Goal: Task Accomplishment & Management: Manage account settings

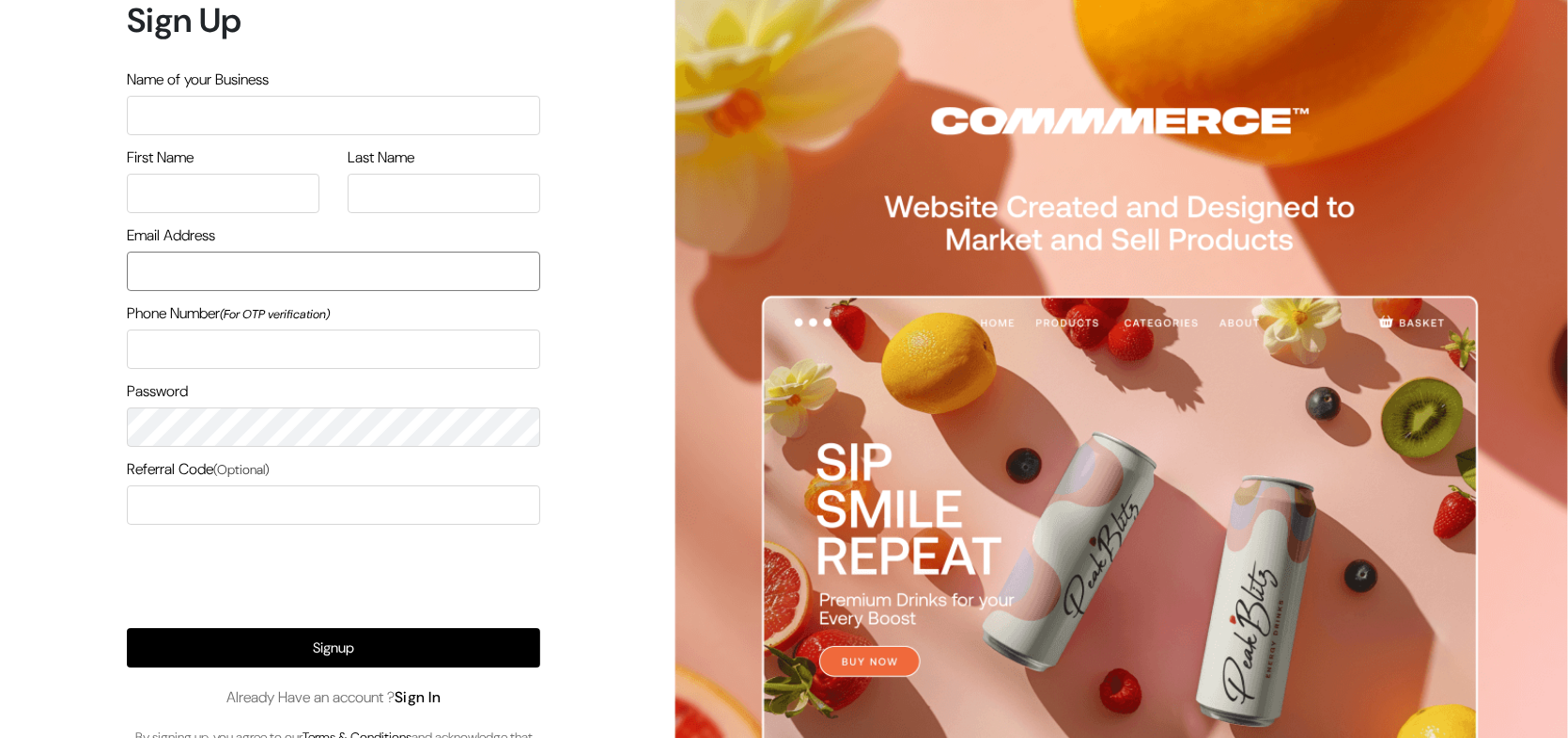
type input "[EMAIL_ADDRESS][DOMAIN_NAME]"
click at [442, 696] on link "Sign In" at bounding box center [418, 698] width 47 height 20
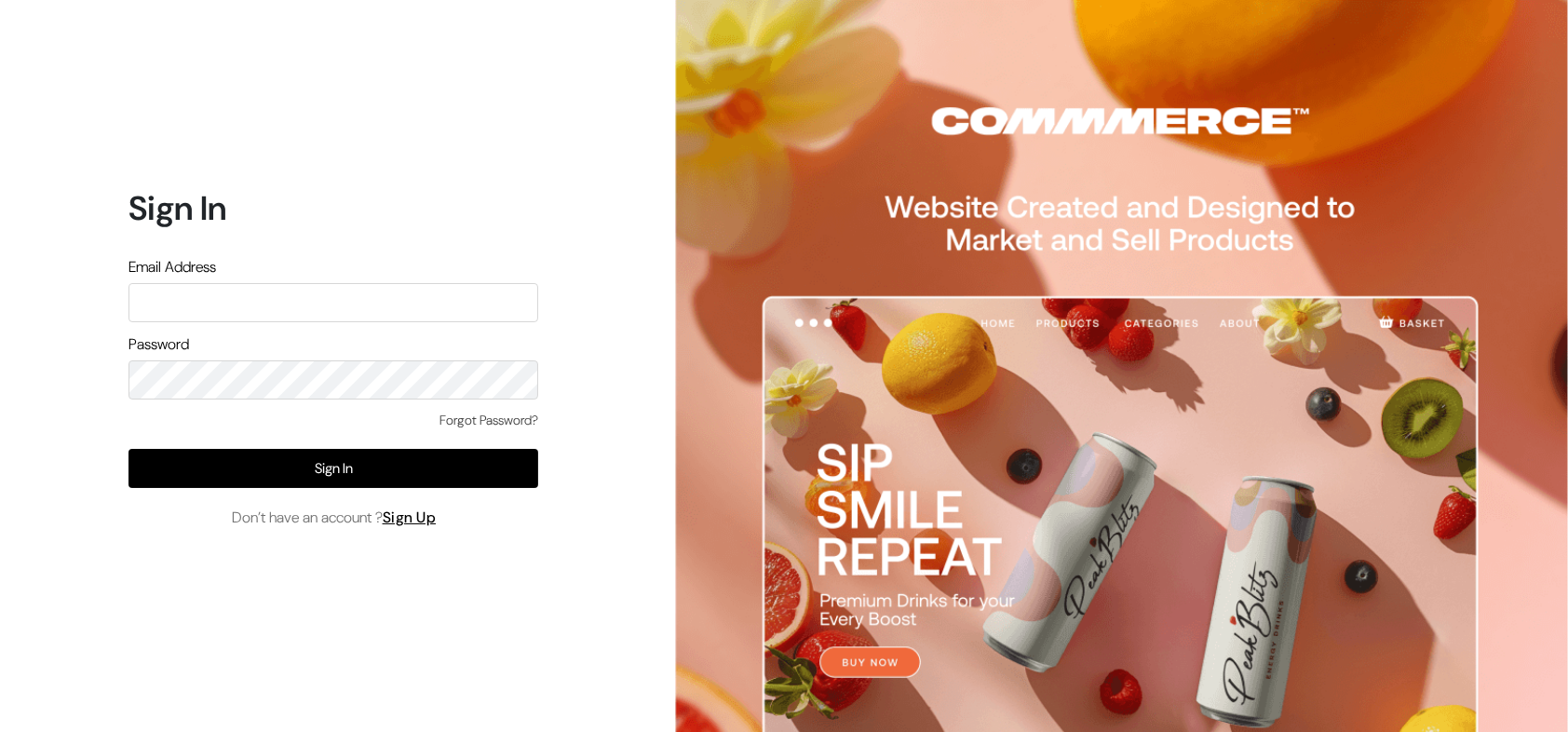
type input "[EMAIL_ADDRESS][DOMAIN_NAME]"
click at [422, 528] on span "Don’t have an account ? Sign Up" at bounding box center [334, 517] width 205 height 23
click at [431, 513] on link "Sign Up" at bounding box center [409, 517] width 54 height 20
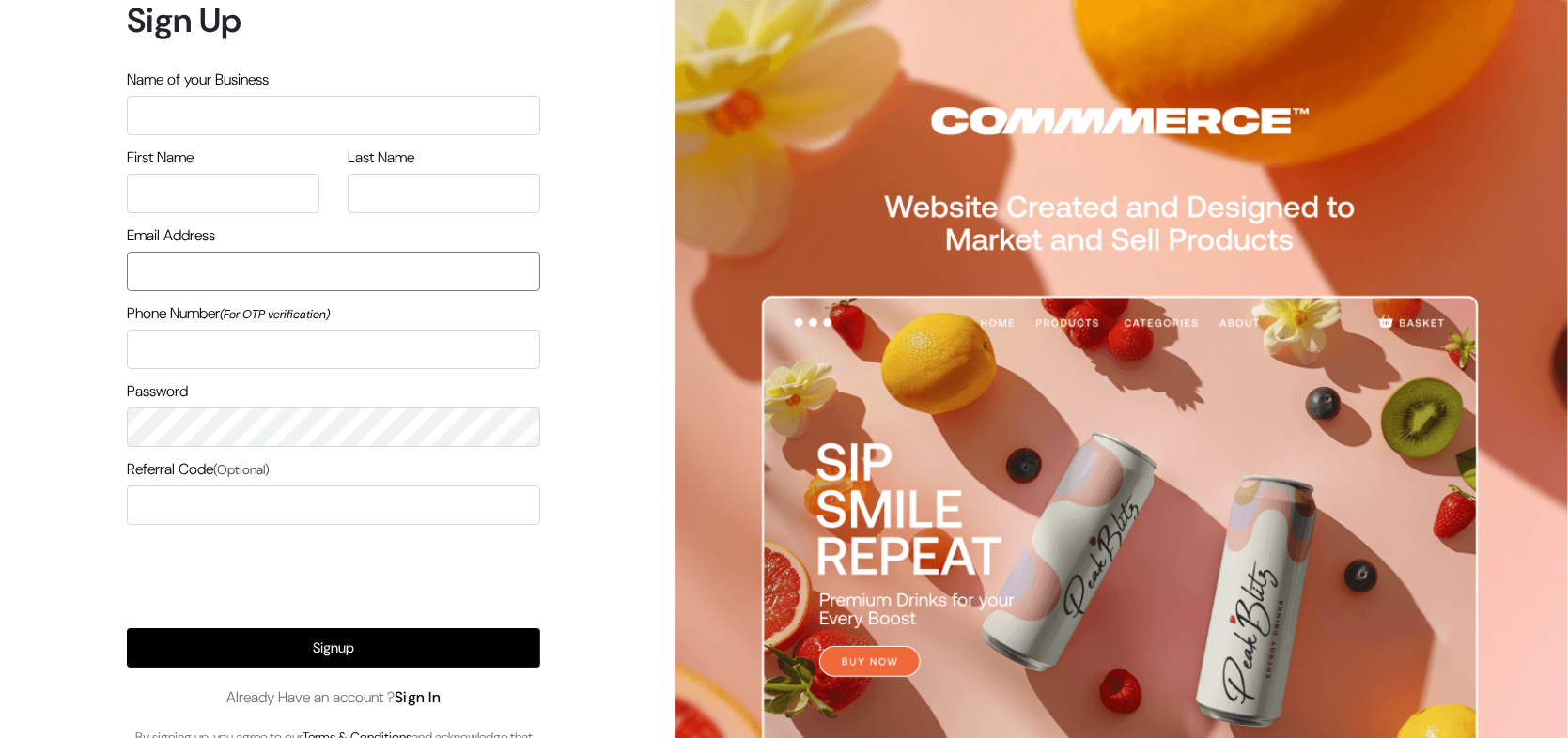
type input "[EMAIL_ADDRESS][DOMAIN_NAME]"
click at [416, 699] on link "Sign In" at bounding box center [418, 698] width 47 height 20
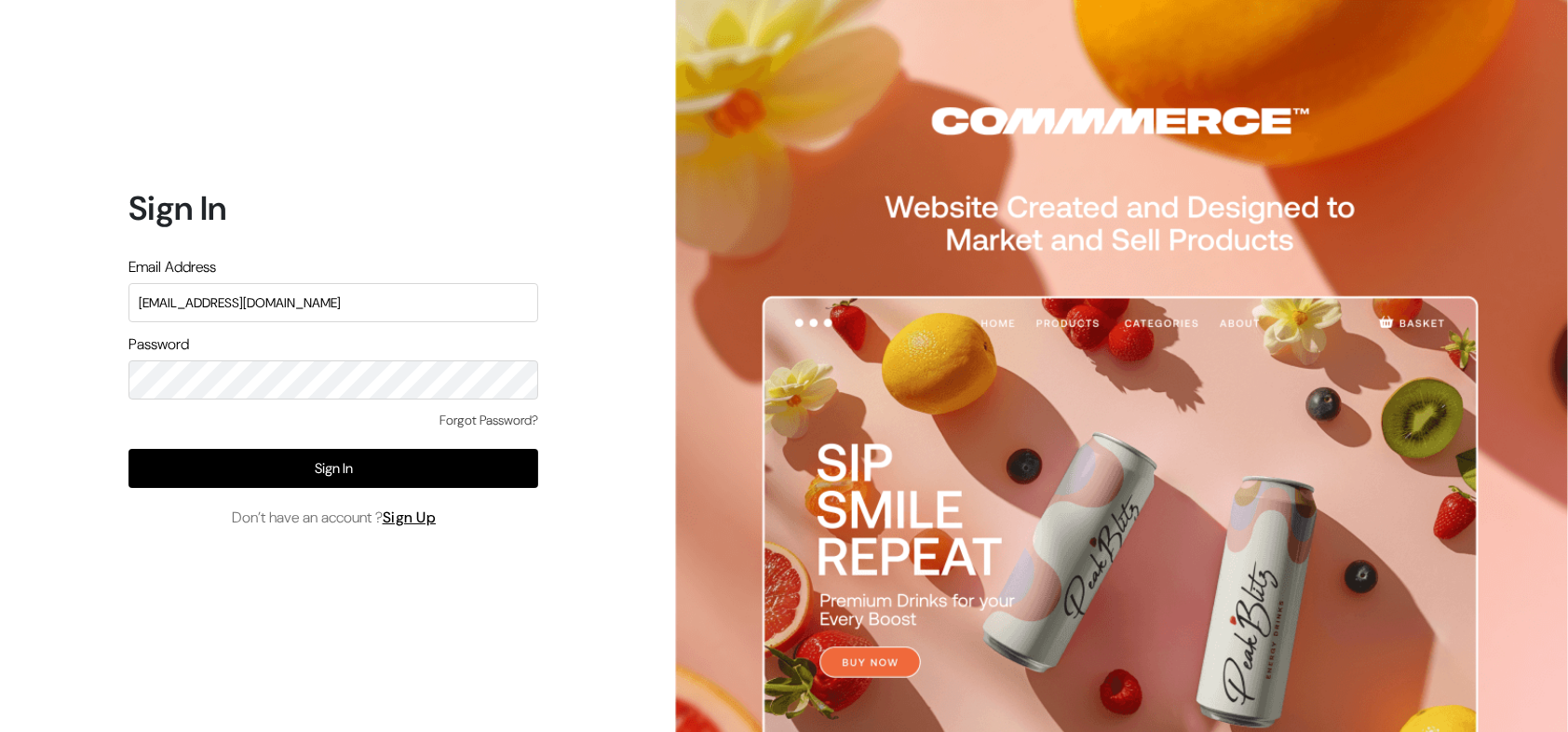
click at [320, 315] on input "[EMAIL_ADDRESS][DOMAIN_NAME]" at bounding box center [333, 303] width 409 height 40
type input "demo@outdocart.in"
click at [407, 511] on link "Sign Up" at bounding box center [409, 517] width 54 height 20
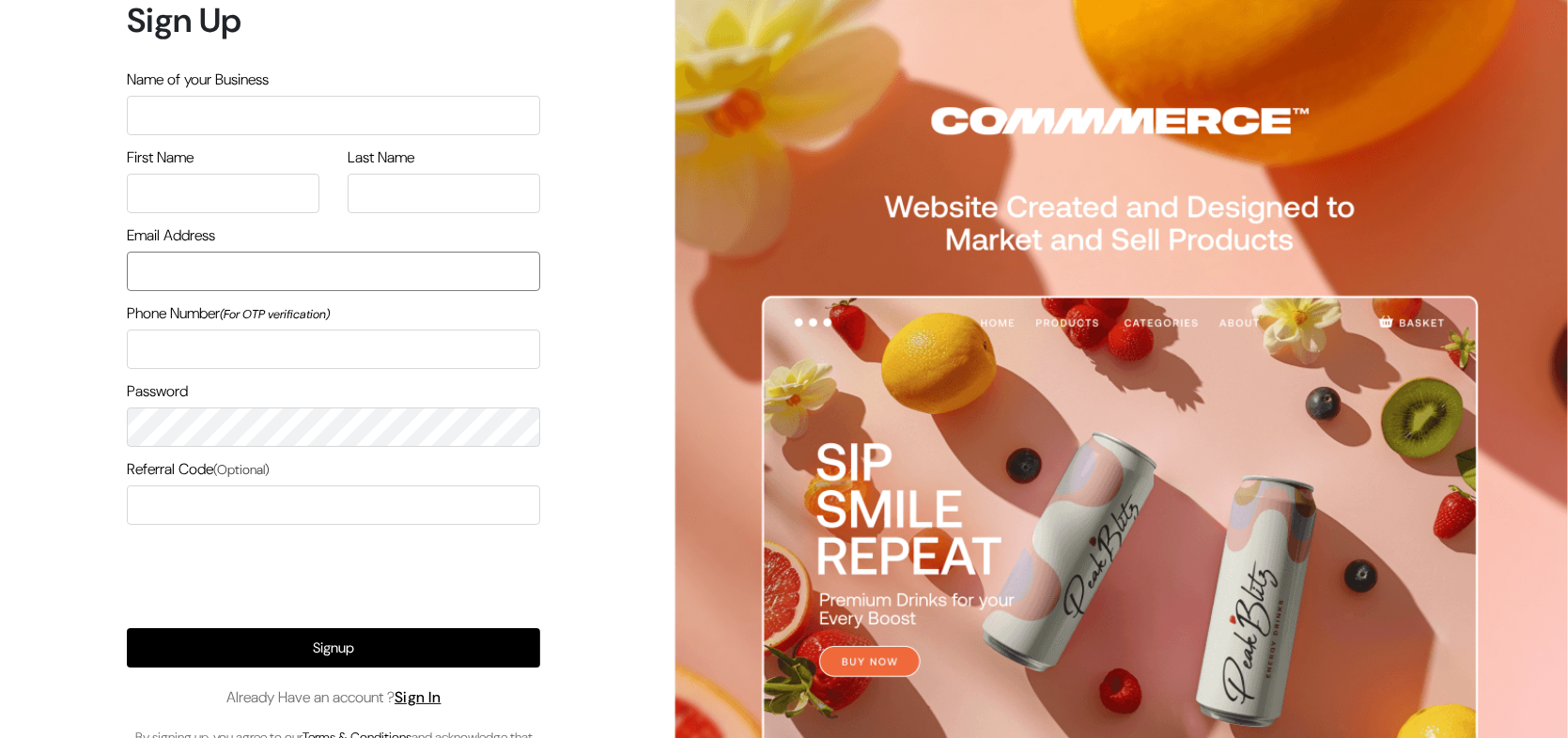
type input "nirmal@outdoinc.com"
drag, startPoint x: 364, startPoint y: 122, endPoint x: 281, endPoint y: 161, distance: 91.7
click at [281, 161] on form "Sign Up Name of your Business First Name Last Name Email Address nirmal@outdoin…" at bounding box center [333, 384] width 413 height 768
type input "arasanstore"
click at [229, 195] on input "text" at bounding box center [222, 193] width 193 height 40
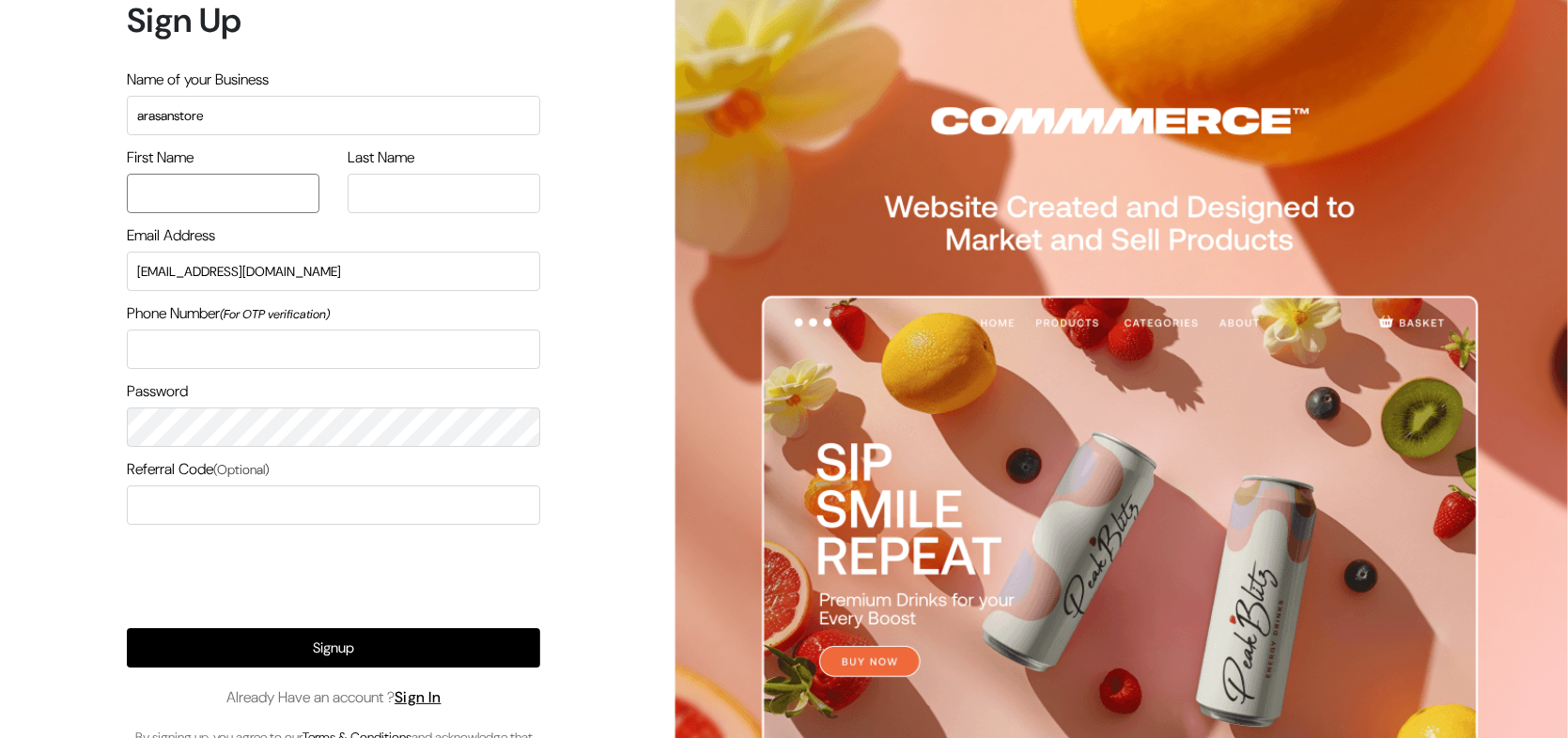
type input "arasan"
click at [421, 169] on div "Last Name" at bounding box center [444, 180] width 193 height 67
click at [413, 191] on input "text" at bounding box center [444, 193] width 193 height 40
type input "arasan"
click at [284, 339] on input "text" at bounding box center [333, 350] width 413 height 40
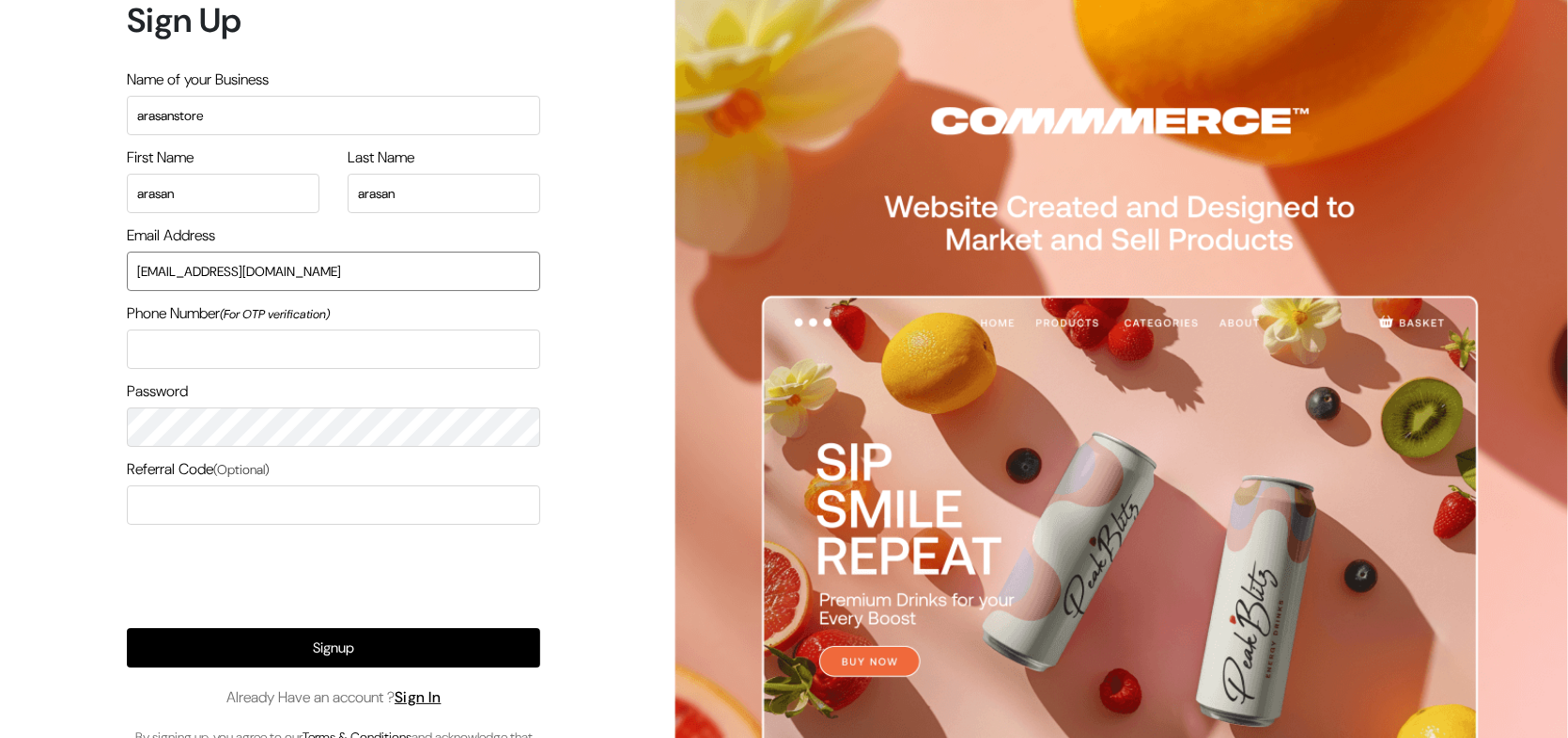
click at [313, 267] on input "nirmal@outdoinc.com" at bounding box center [333, 271] width 413 height 40
type input "arasan@outdoinc.com"
click at [395, 372] on form "Sign Up Name of your Business arasanstore First Name arasan Last Name arasan Em…" at bounding box center [333, 384] width 413 height 768
click at [429, 352] on input "text" at bounding box center [333, 350] width 413 height 40
type input "9500829799"
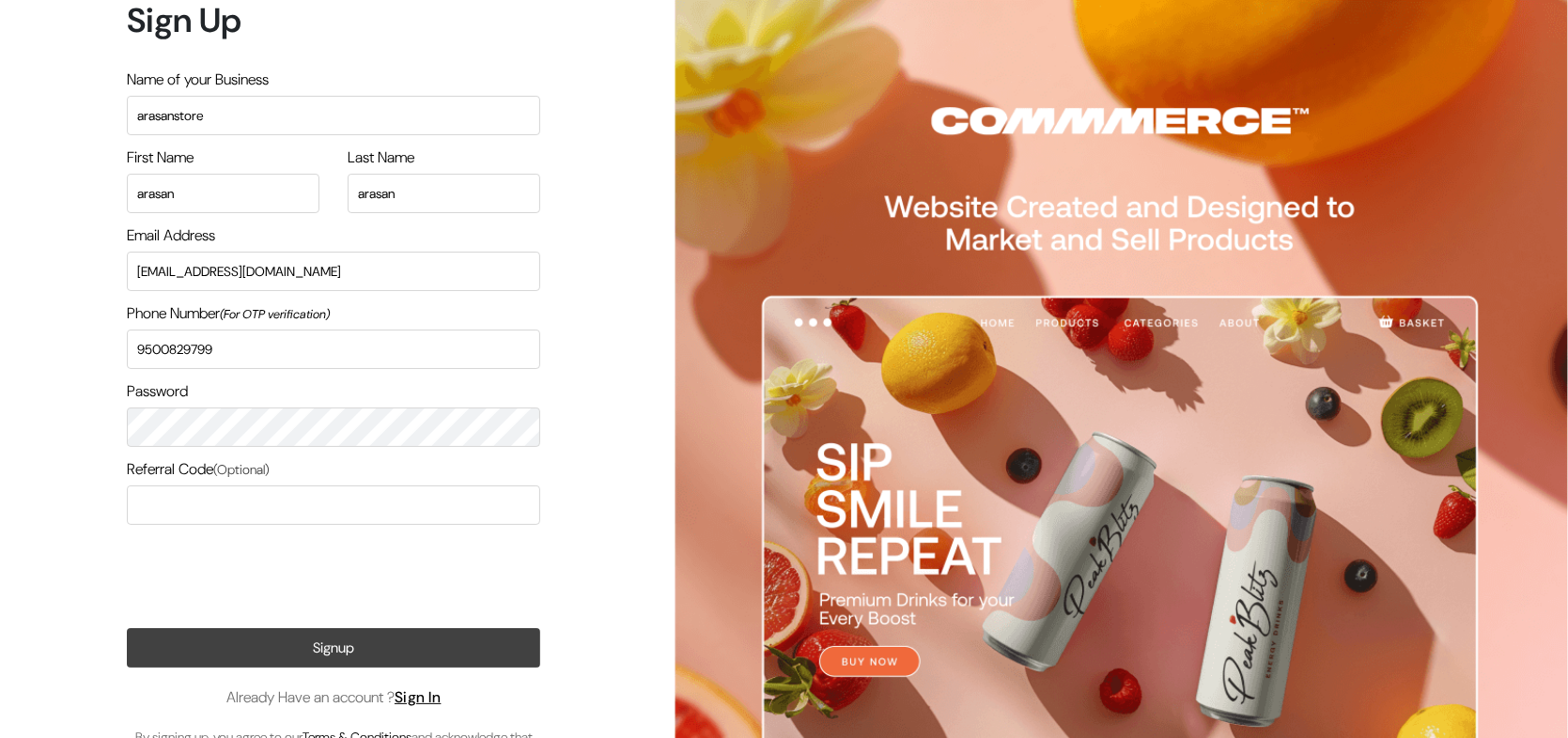
click at [301, 642] on button "Signup" at bounding box center [333, 648] width 413 height 40
click at [395, 642] on button "Signup" at bounding box center [333, 648] width 413 height 40
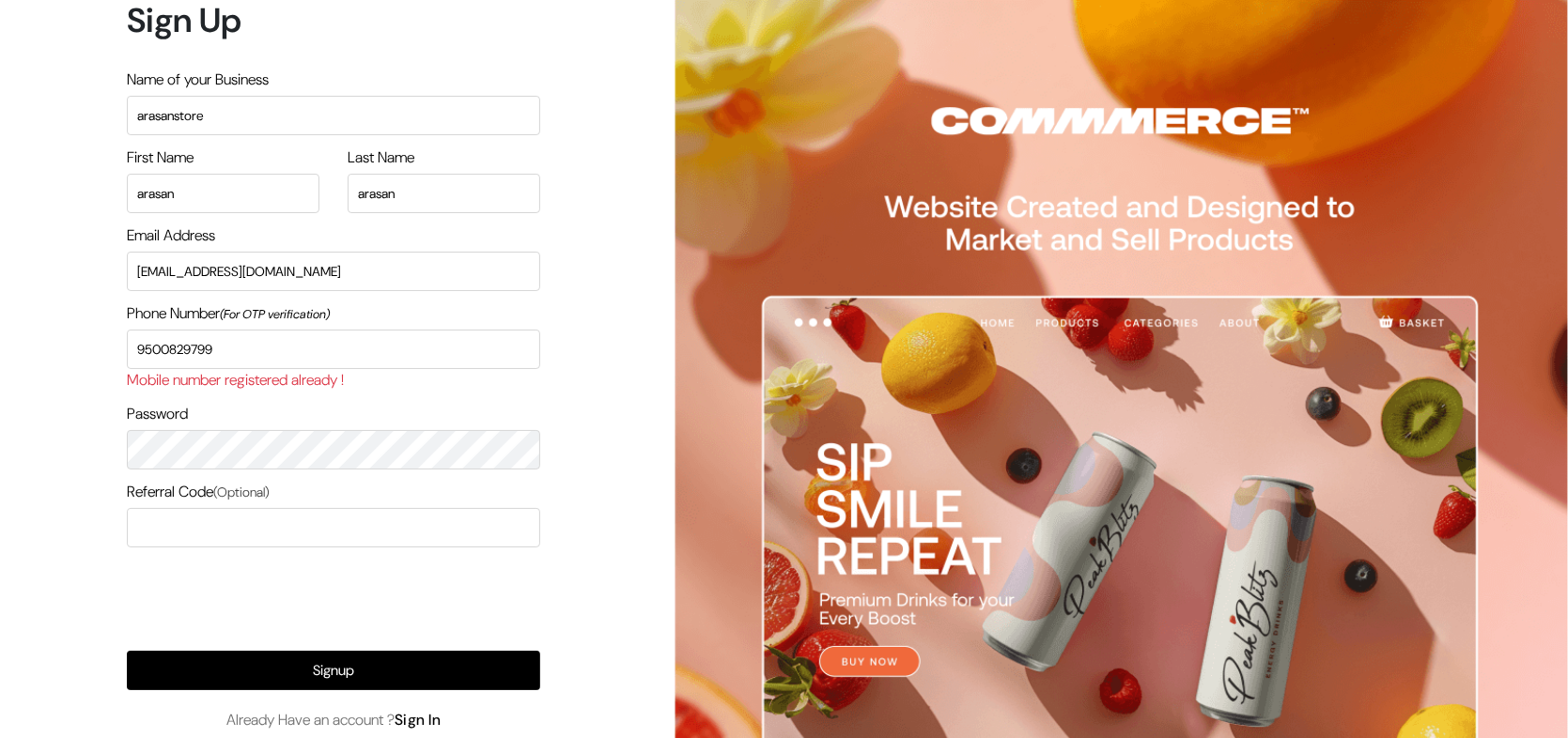
click at [421, 720] on link "Sign In" at bounding box center [418, 720] width 47 height 20
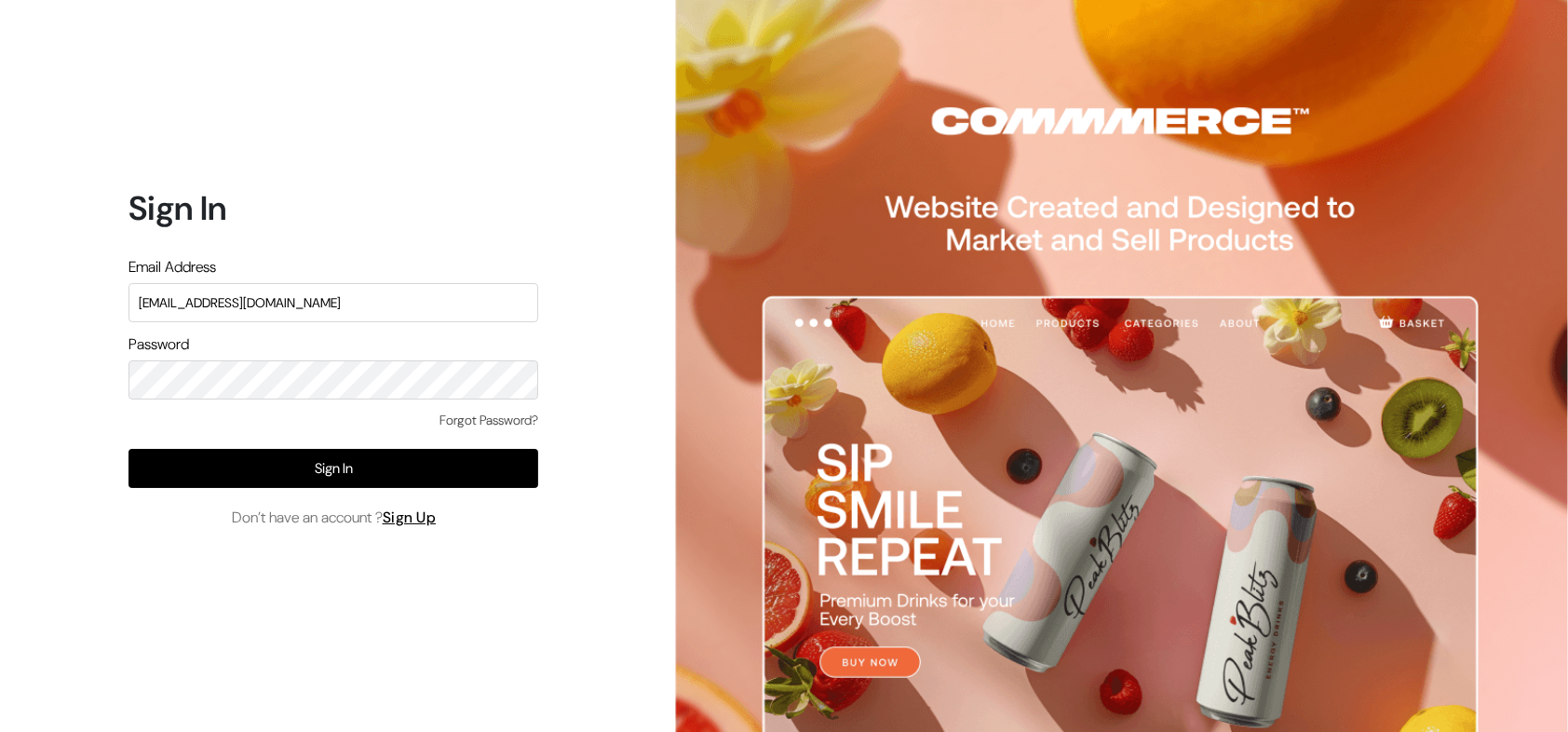
click at [305, 308] on input "nirmal@outdoinc.com" at bounding box center [333, 303] width 409 height 40
type input "demo@outdocart.in"
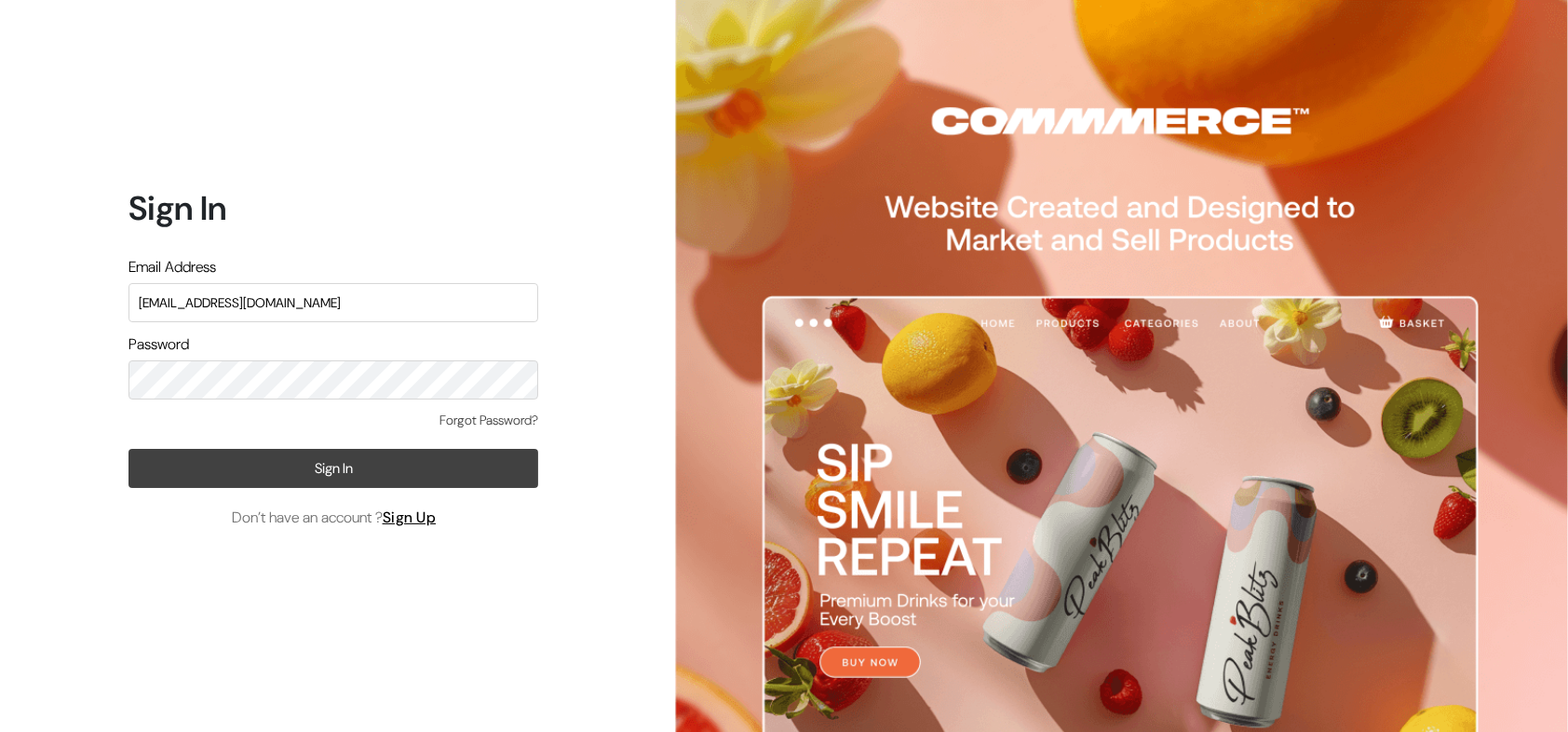
click at [493, 476] on button "Sign In" at bounding box center [333, 469] width 409 height 40
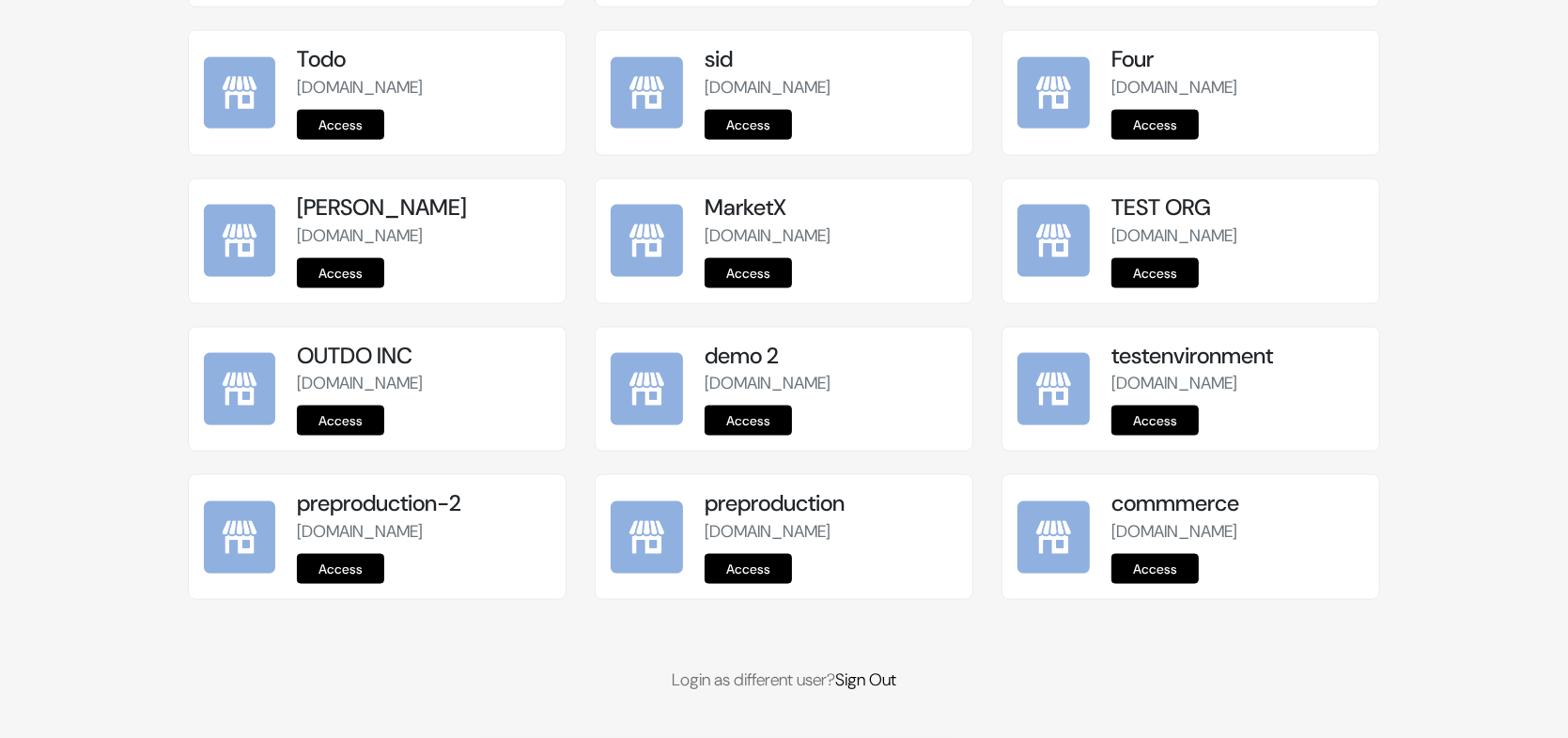
scroll to position [2307, 0]
click at [772, 559] on link "Access" at bounding box center [748, 569] width 88 height 30
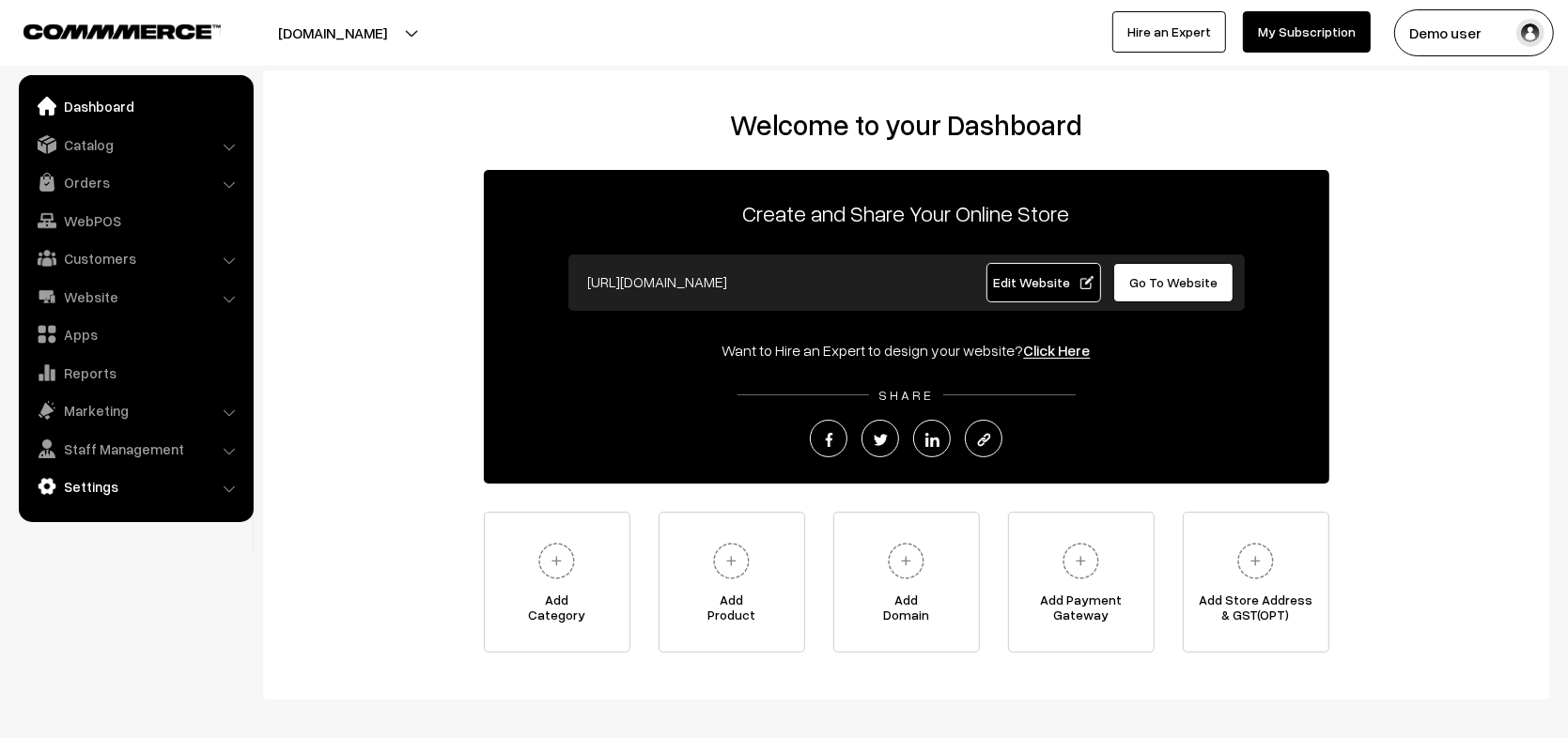
click at [142, 492] on link "Settings" at bounding box center [136, 487] width 223 height 34
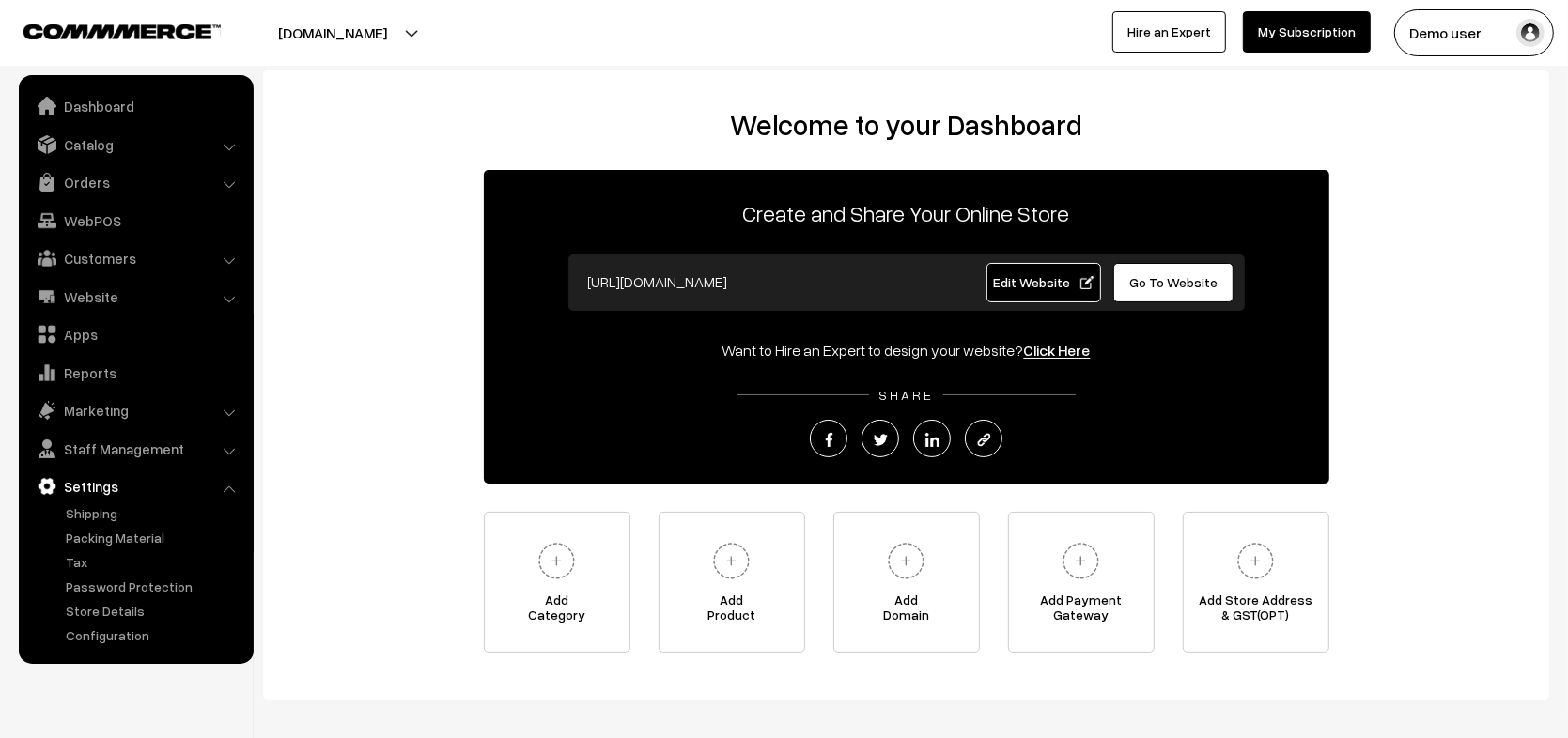
click at [297, 475] on div "Welcome to your Dashboard Create and Share Your Online Store https://instawebby…" at bounding box center [907, 380] width 1249 height 545
click at [101, 634] on link "Configuration" at bounding box center [154, 635] width 187 height 20
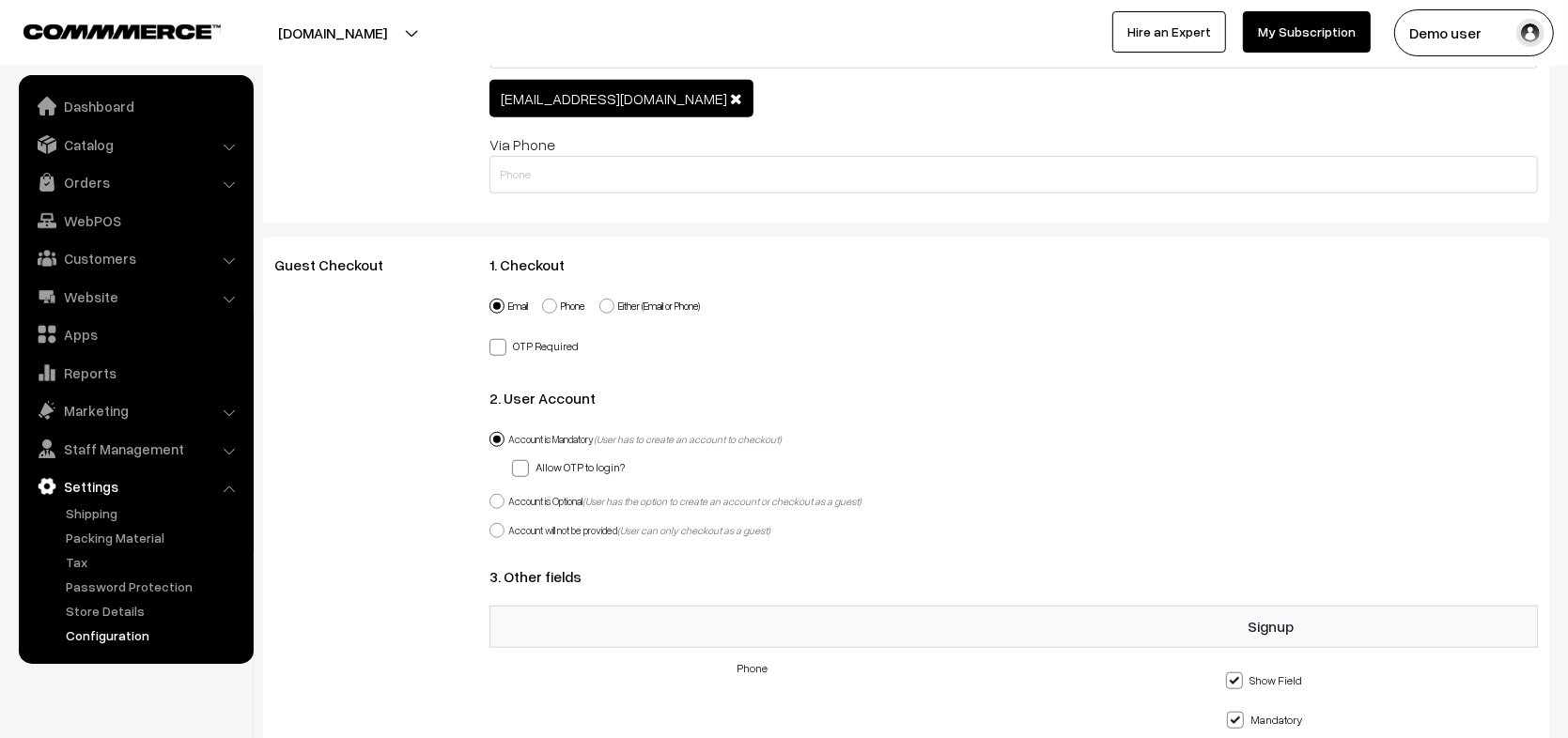
scroll to position [1092, 0]
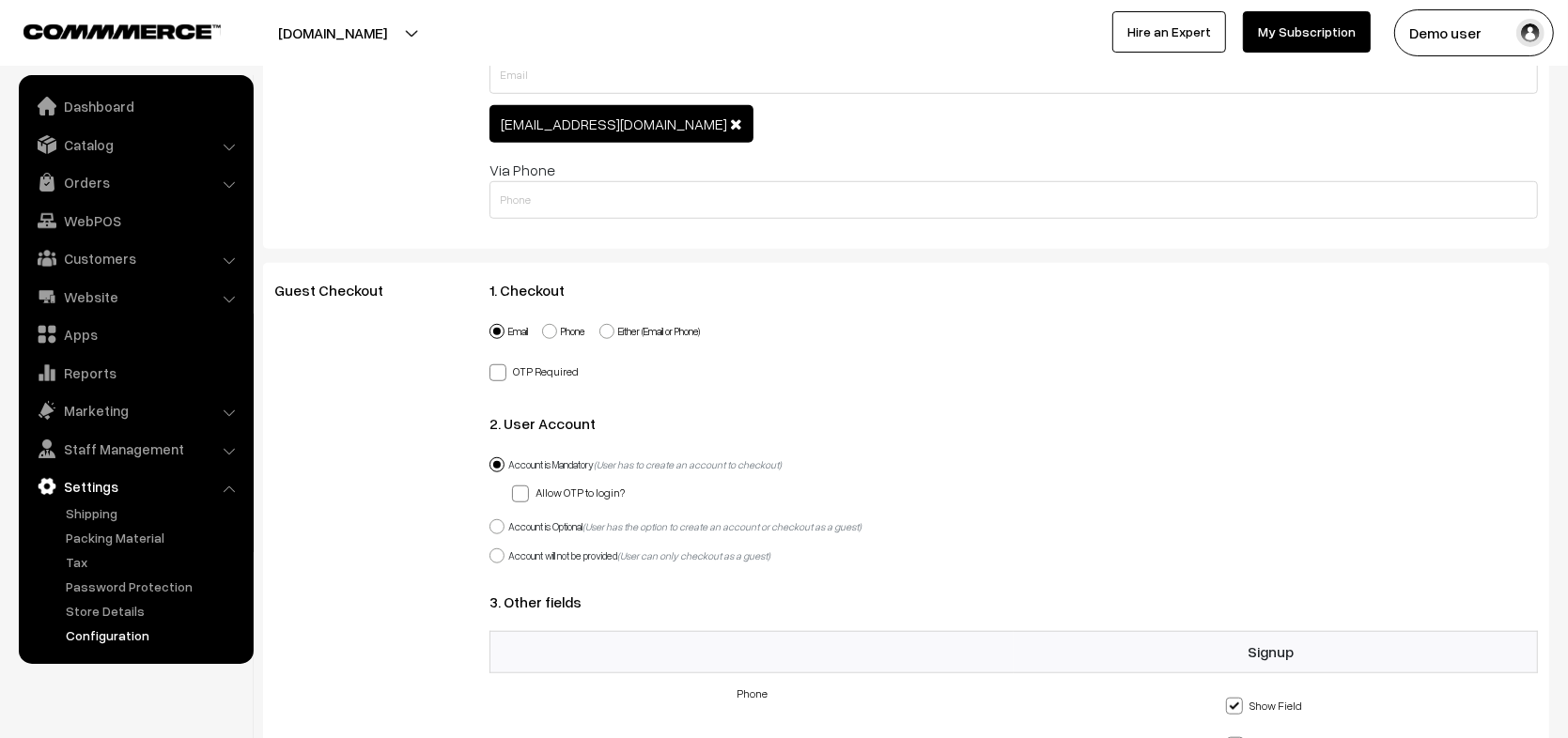
click at [548, 362] on label "OTP Required (Phone OTP is only for indian numbers)" at bounding box center [534, 371] width 89 height 20
click at [502, 364] on input "OTP Required (Phone OTP is only for indian numbers)" at bounding box center [496, 370] width 12 height 12
checkbox input "true"
click at [590, 487] on label "Allow OTP to login?" at bounding box center [568, 492] width 113 height 20
click at [525, 487] on input "Allow OTP to login?" at bounding box center [518, 491] width 12 height 12
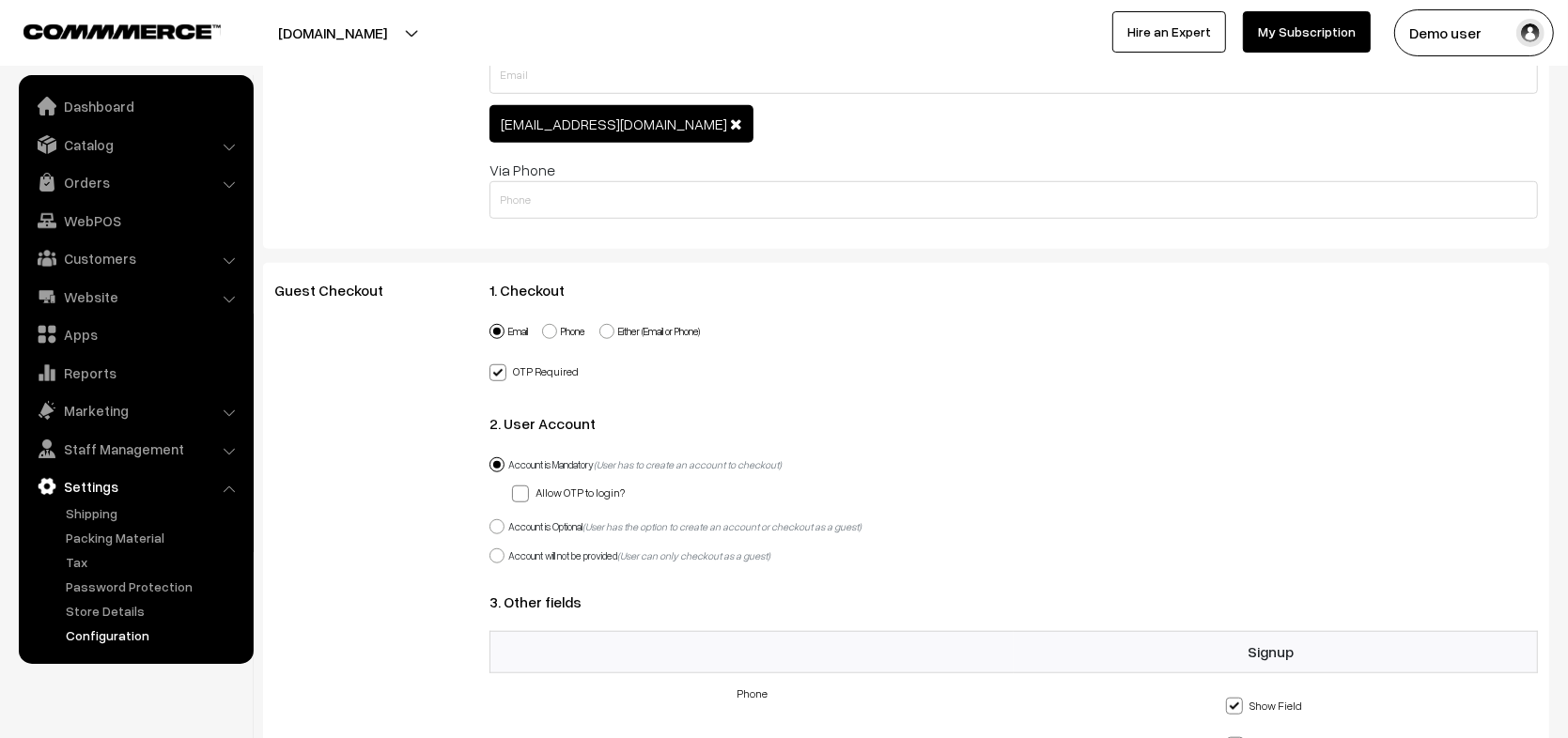
checkbox input "true"
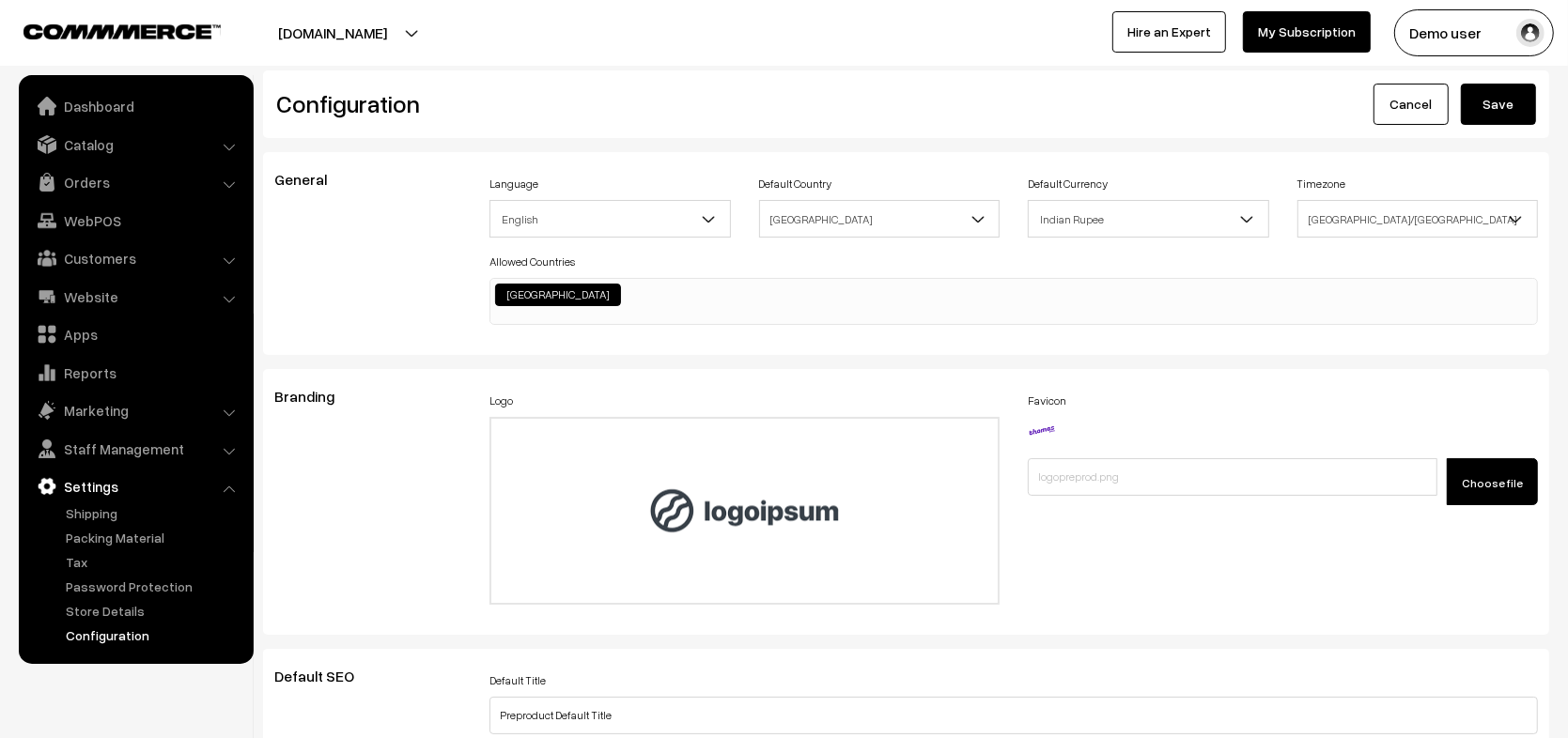
click at [1492, 110] on button "Save" at bounding box center [1498, 104] width 75 height 41
